Goal: Navigation & Orientation: Find specific page/section

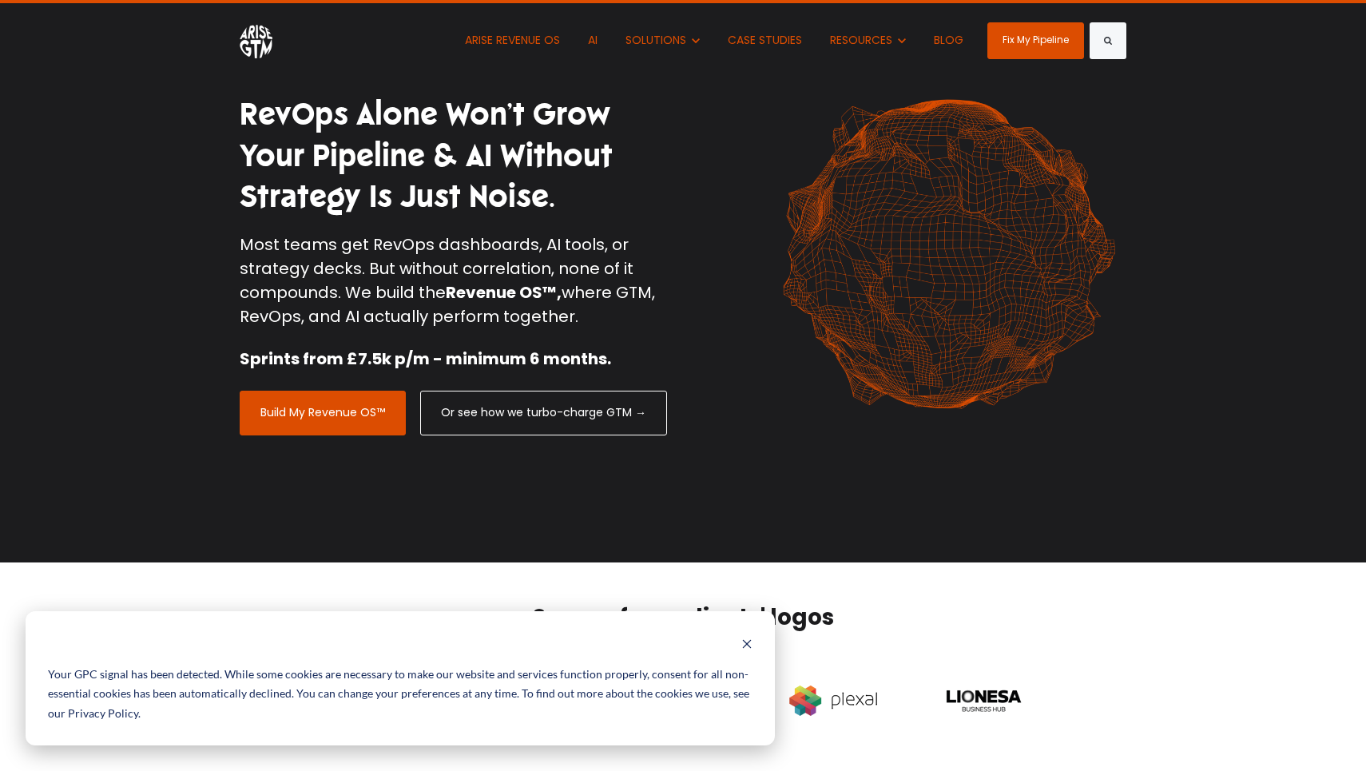
scroll to position [34, 0]
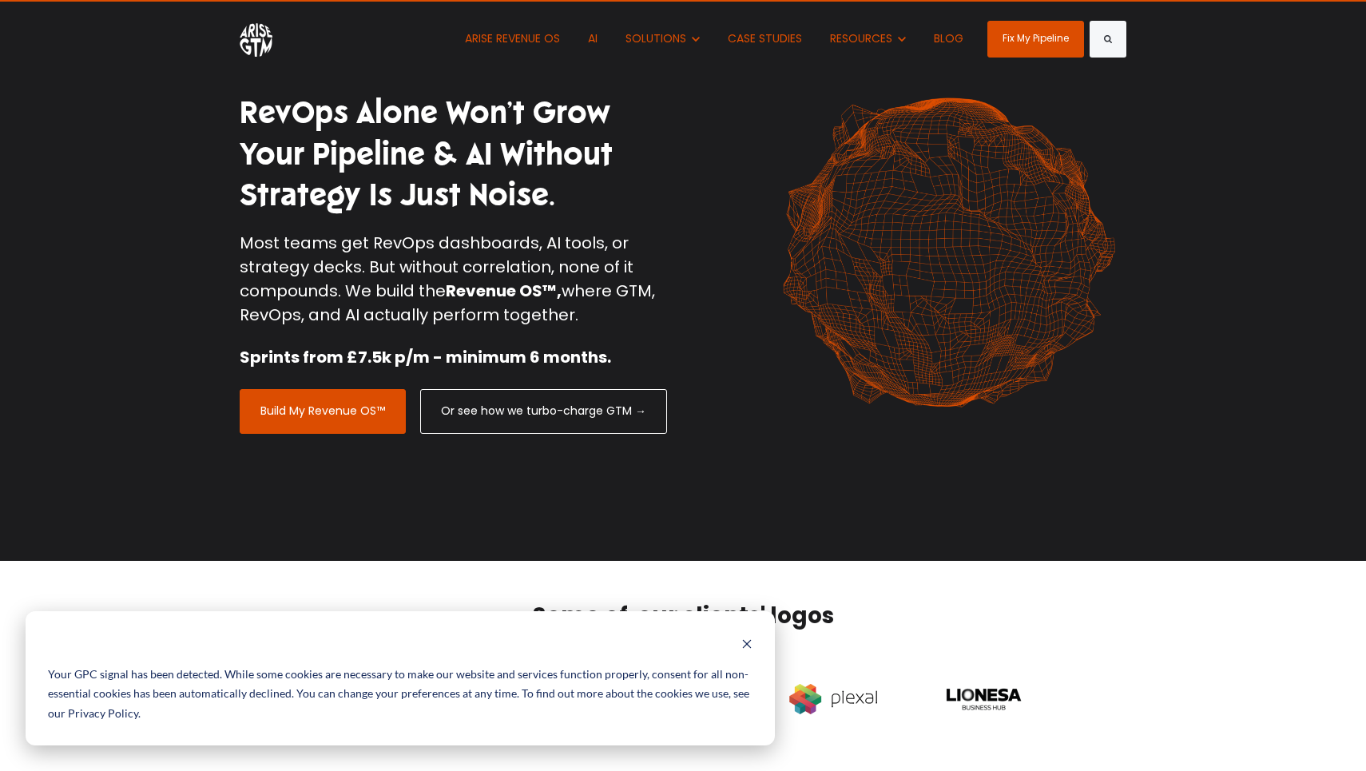
click at [748, 648] on icon "Dismiss banner" at bounding box center [746, 643] width 11 height 11
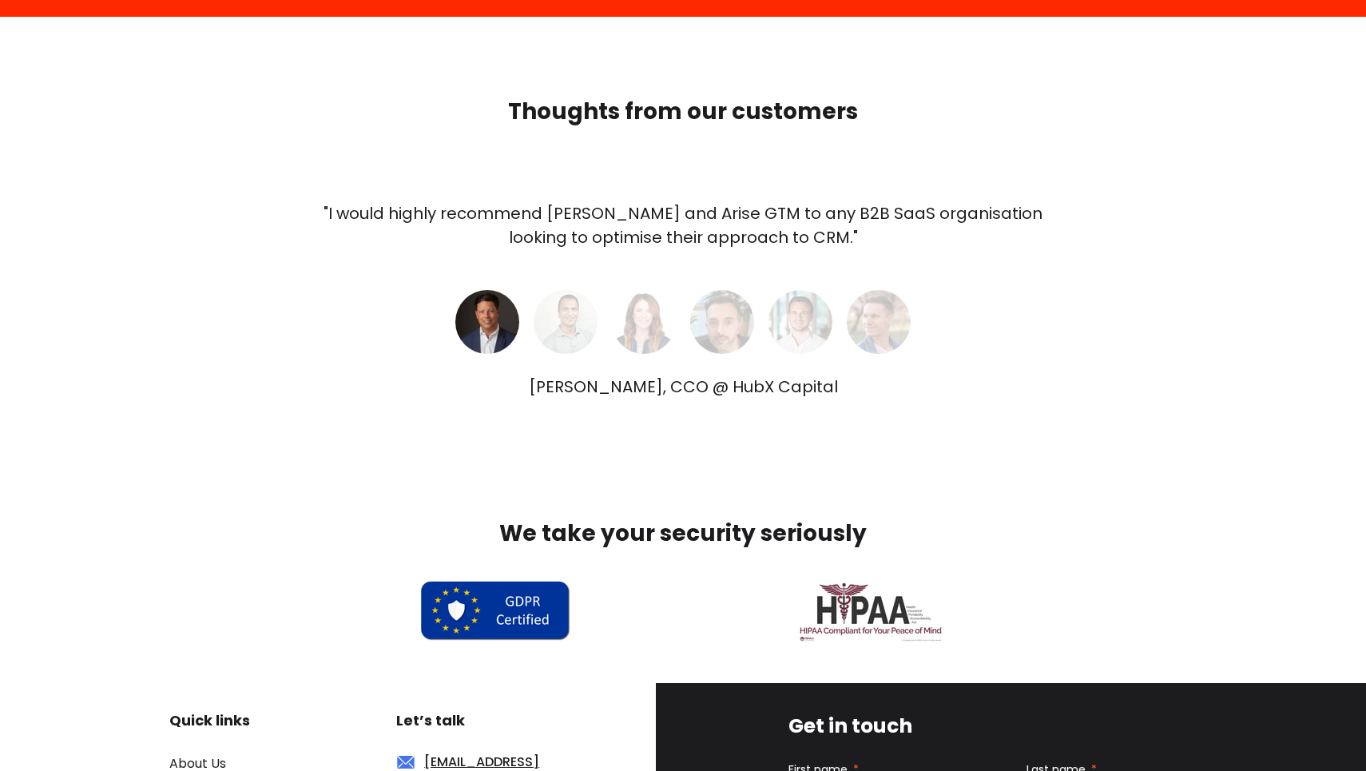
scroll to position [4752, 0]
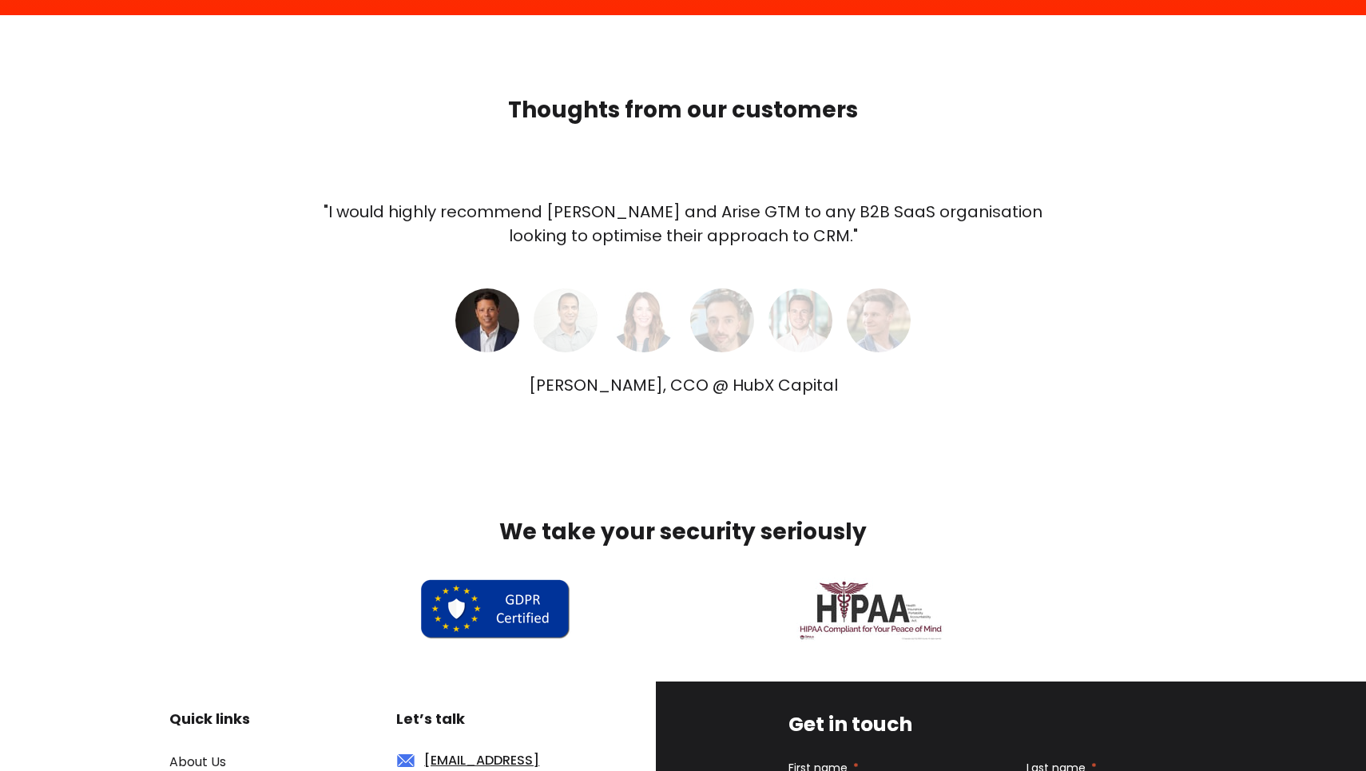
click at [570, 324] on img at bounding box center [566, 320] width 64 height 64
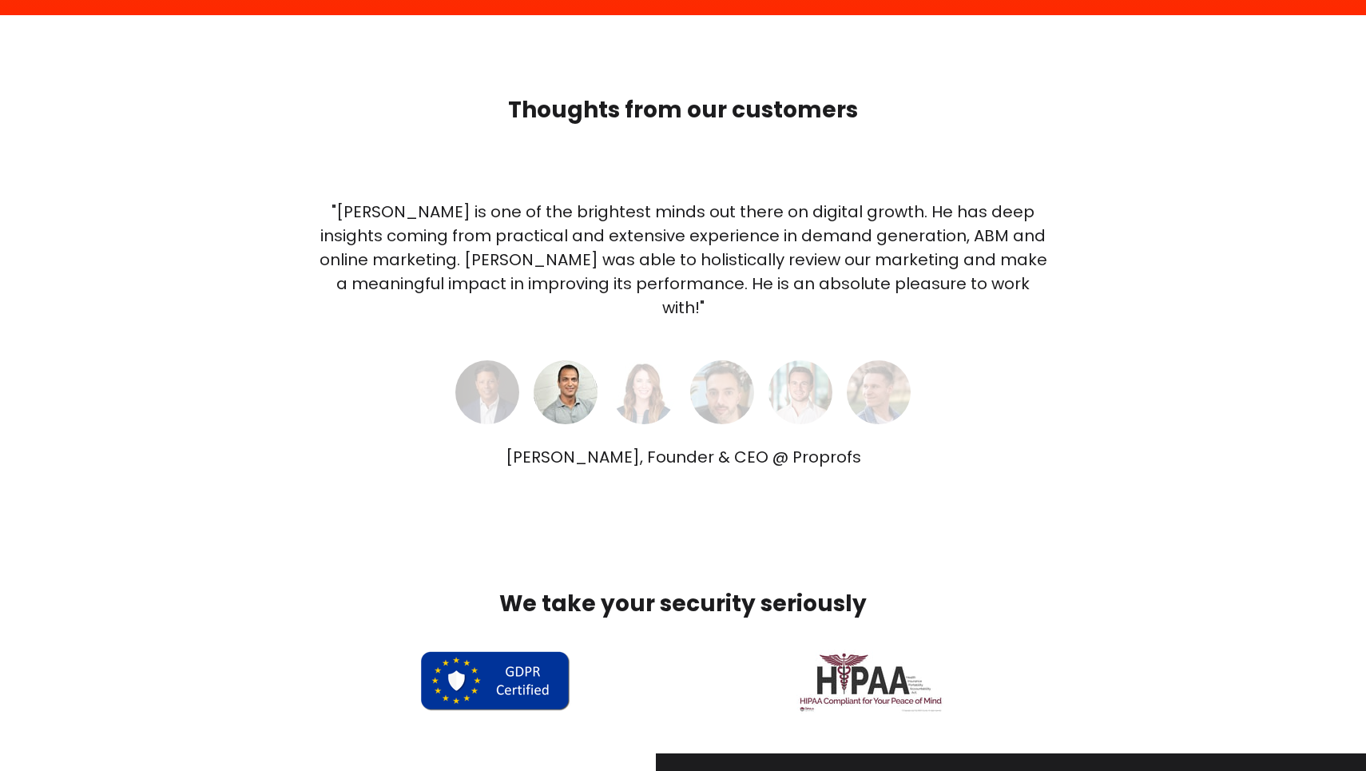
click at [645, 376] on img at bounding box center [644, 392] width 64 height 64
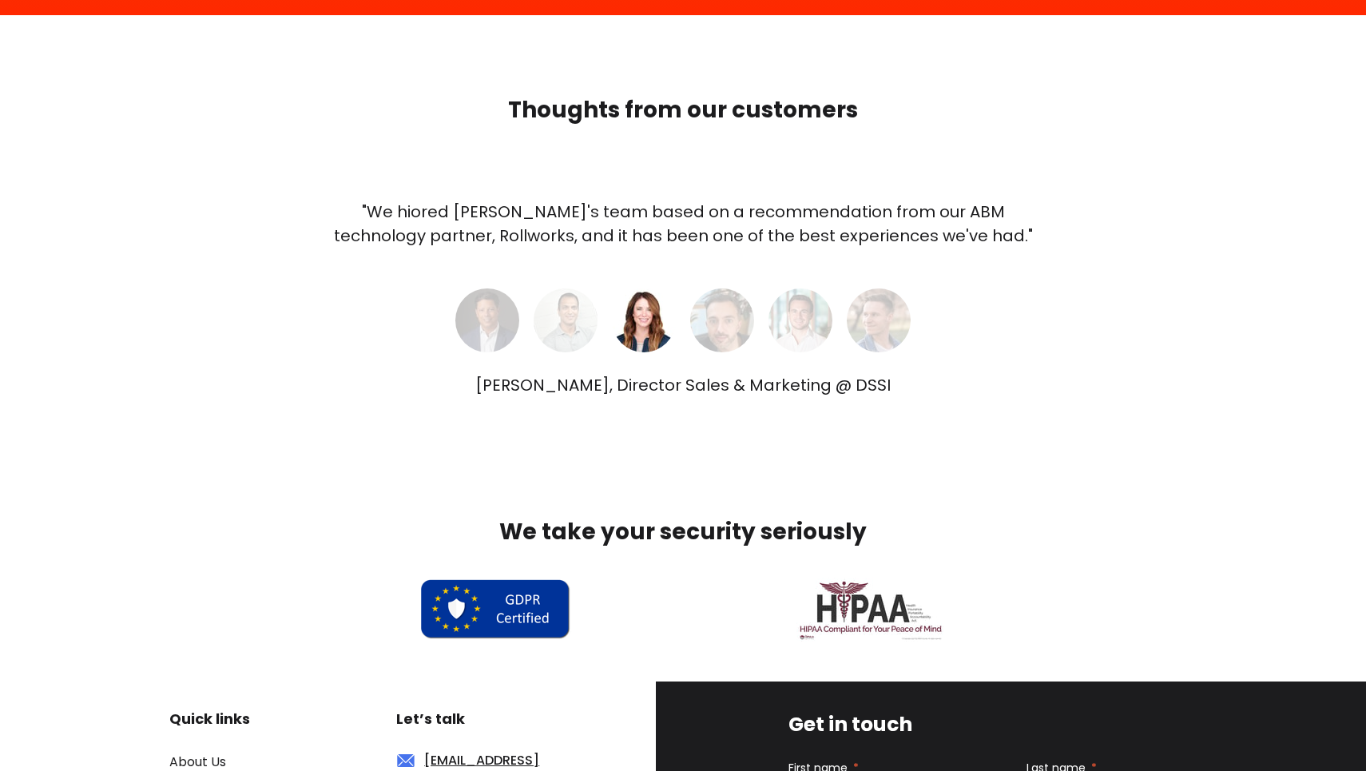
click at [736, 334] on img at bounding box center [722, 320] width 64 height 64
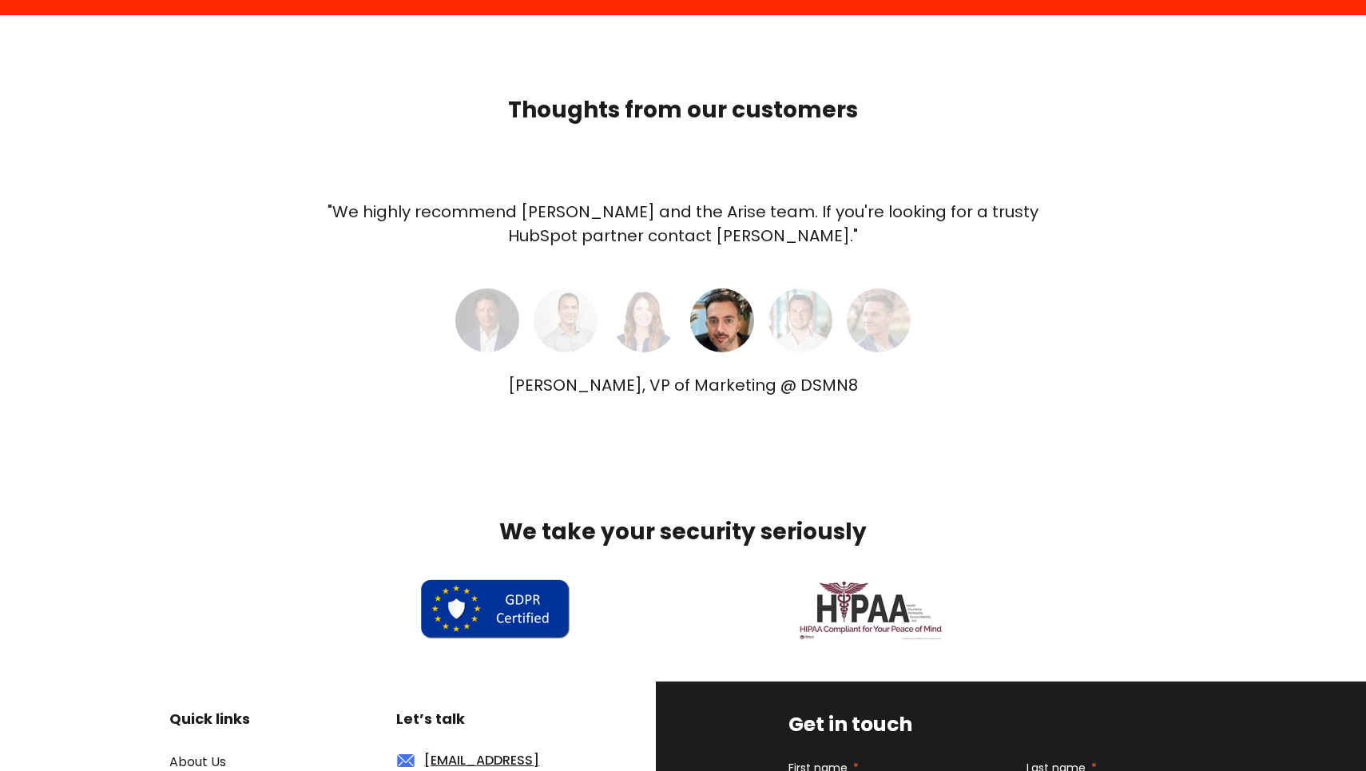
click at [808, 313] on img at bounding box center [800, 320] width 64 height 64
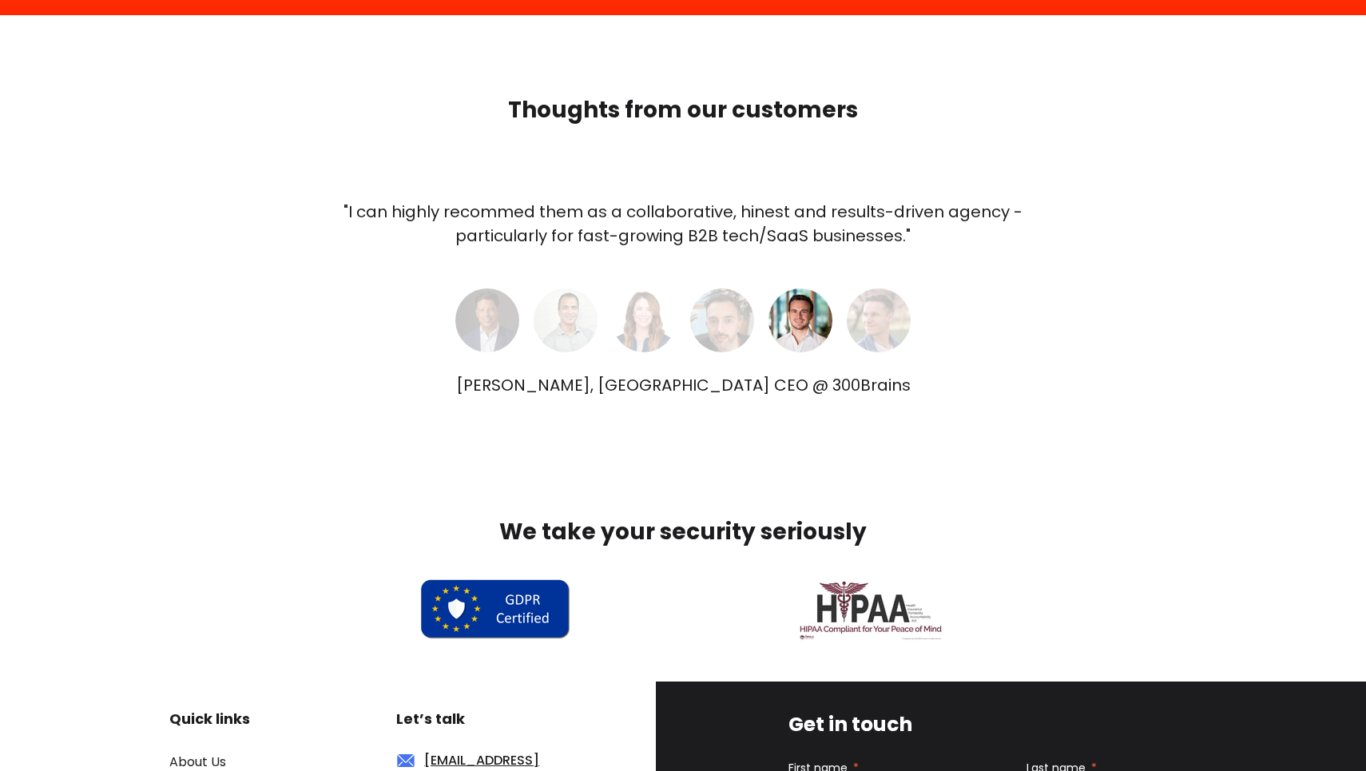
click at [896, 308] on img at bounding box center [879, 320] width 64 height 64
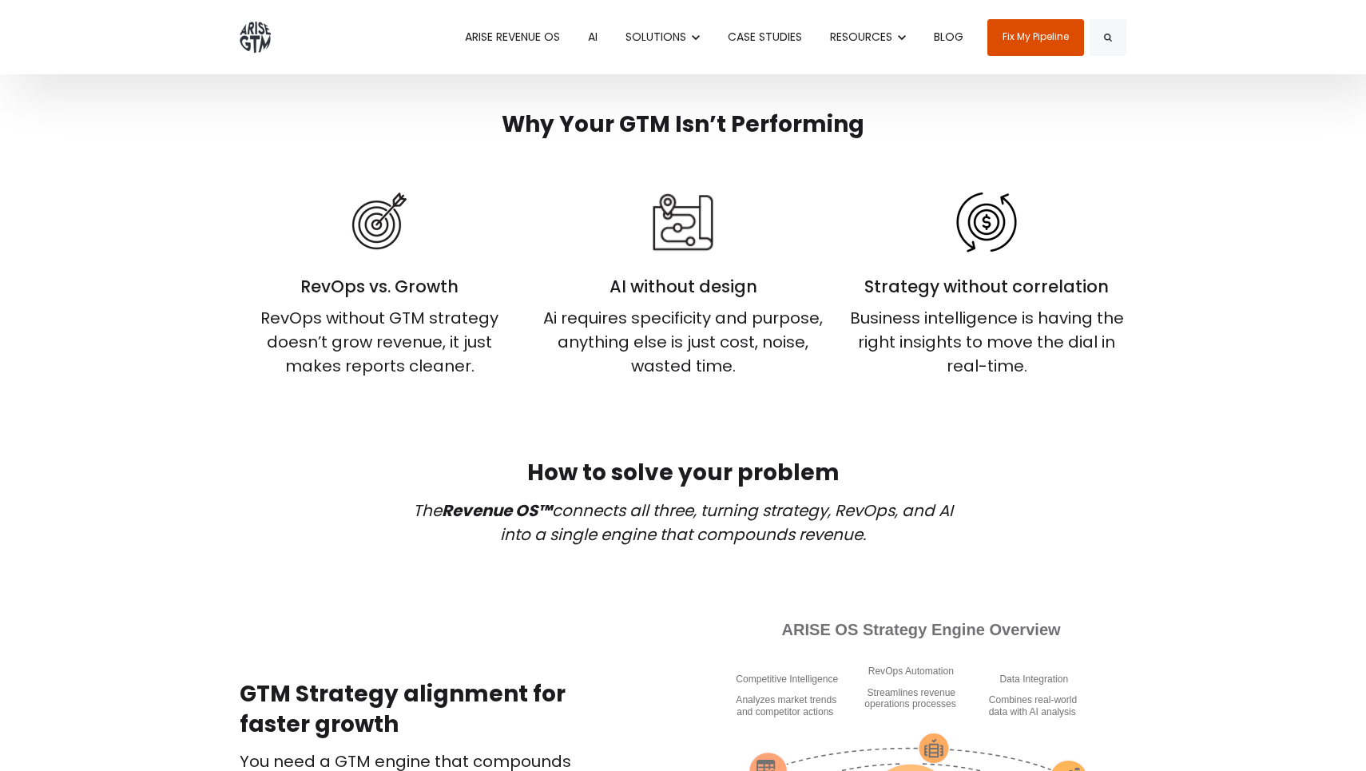
scroll to position [0, 0]
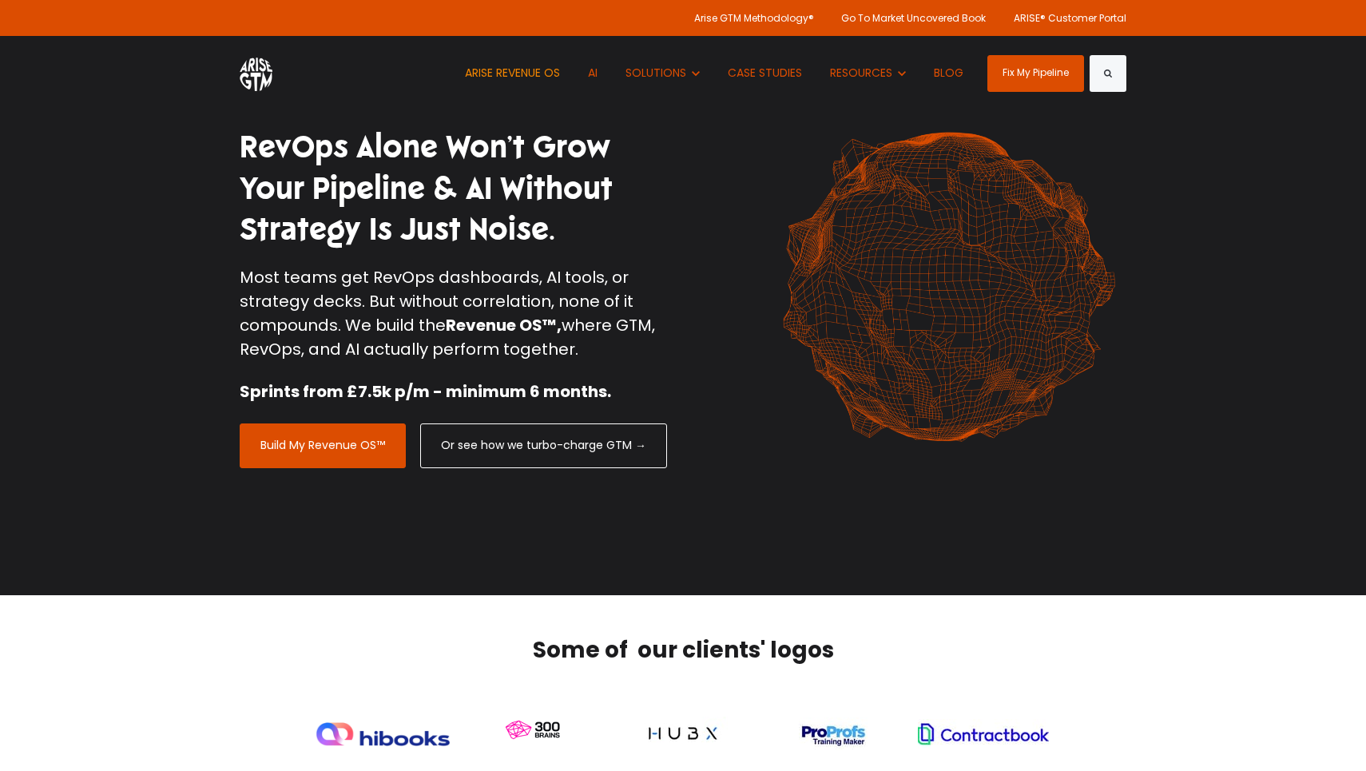
click at [528, 70] on link "ARISE REVENUE OS" at bounding box center [512, 73] width 119 height 74
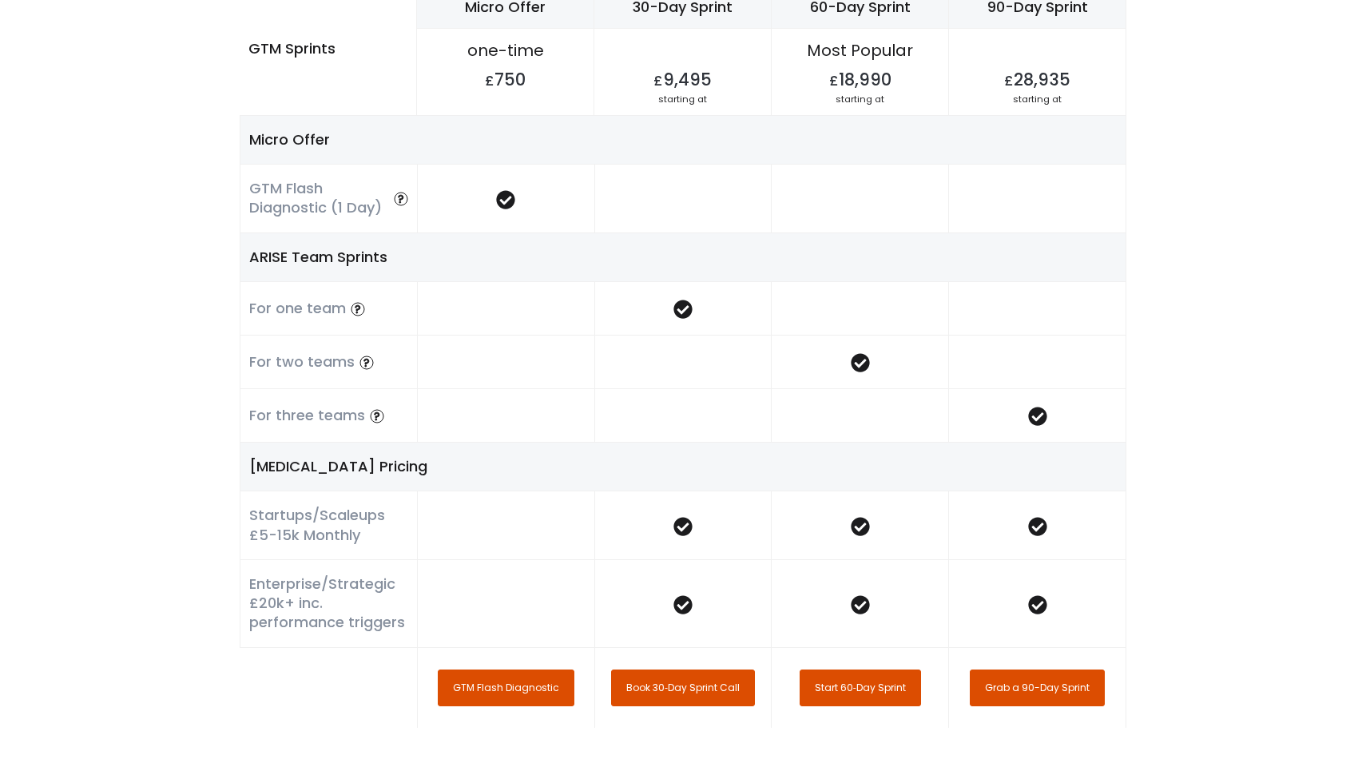
scroll to position [4296, 0]
